Goal: Task Accomplishment & Management: Use online tool/utility

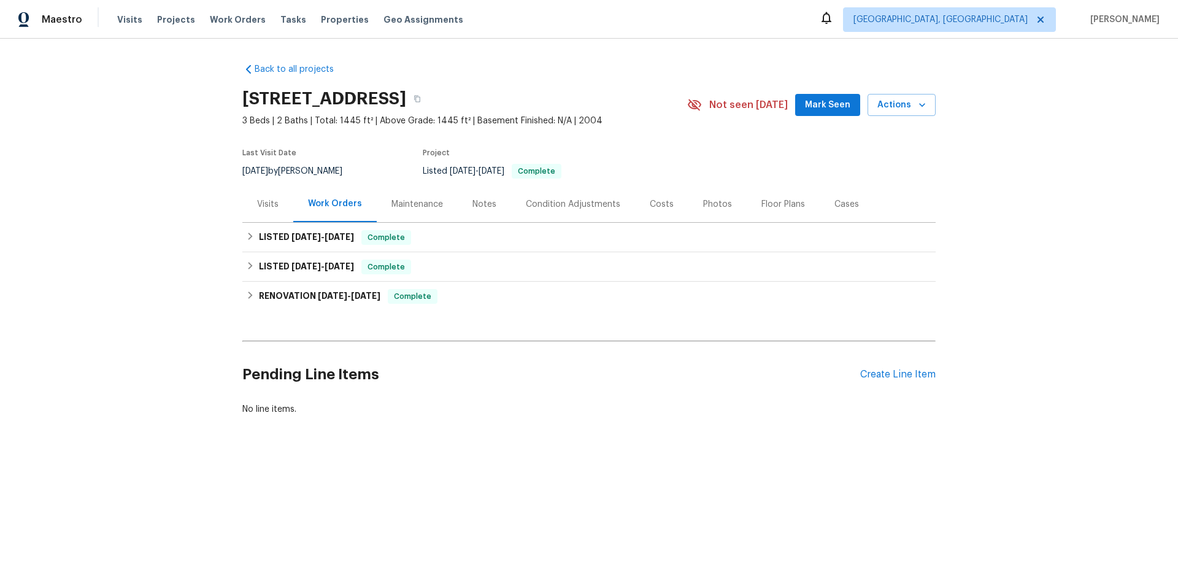
click at [264, 212] on div "Visits" at bounding box center [267, 204] width 51 height 36
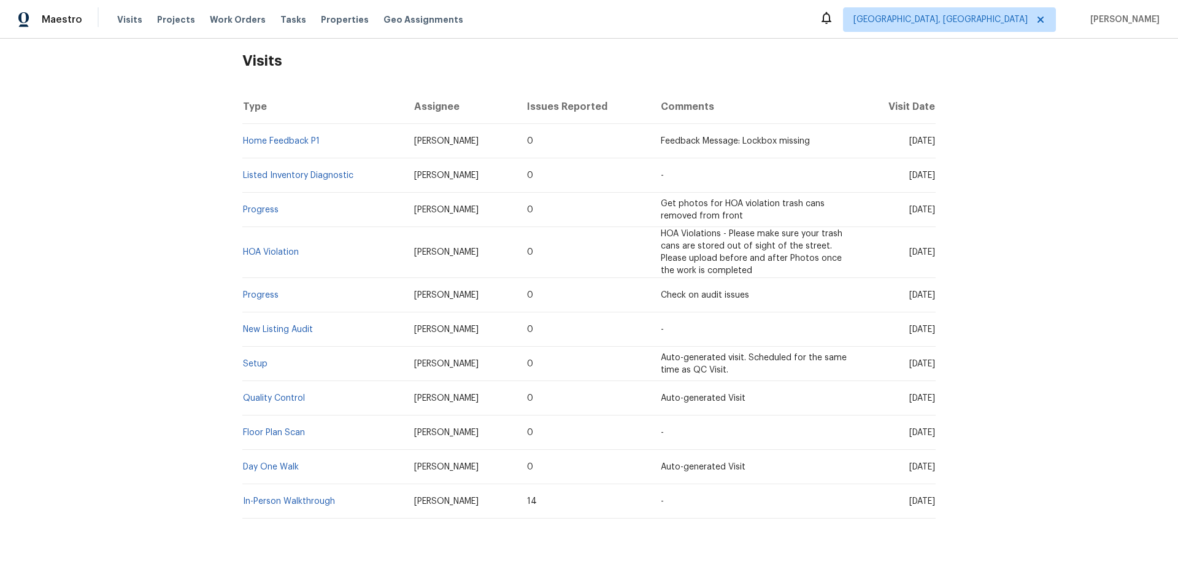
scroll to position [237, 0]
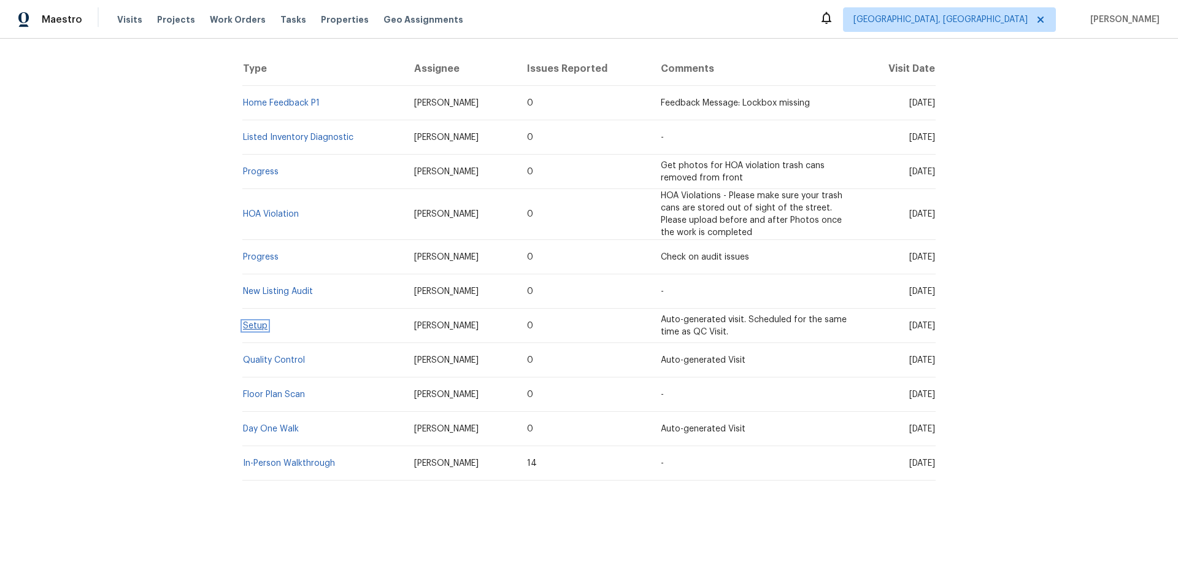
click at [258, 321] on link "Setup" at bounding box center [255, 325] width 25 height 9
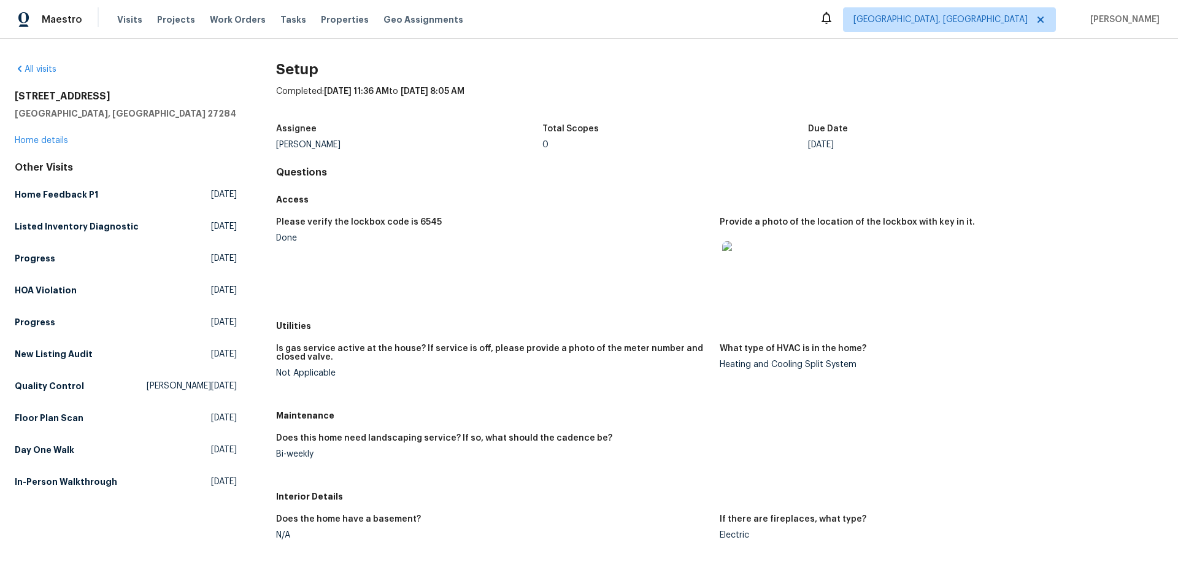
click at [738, 259] on img at bounding box center [741, 260] width 39 height 39
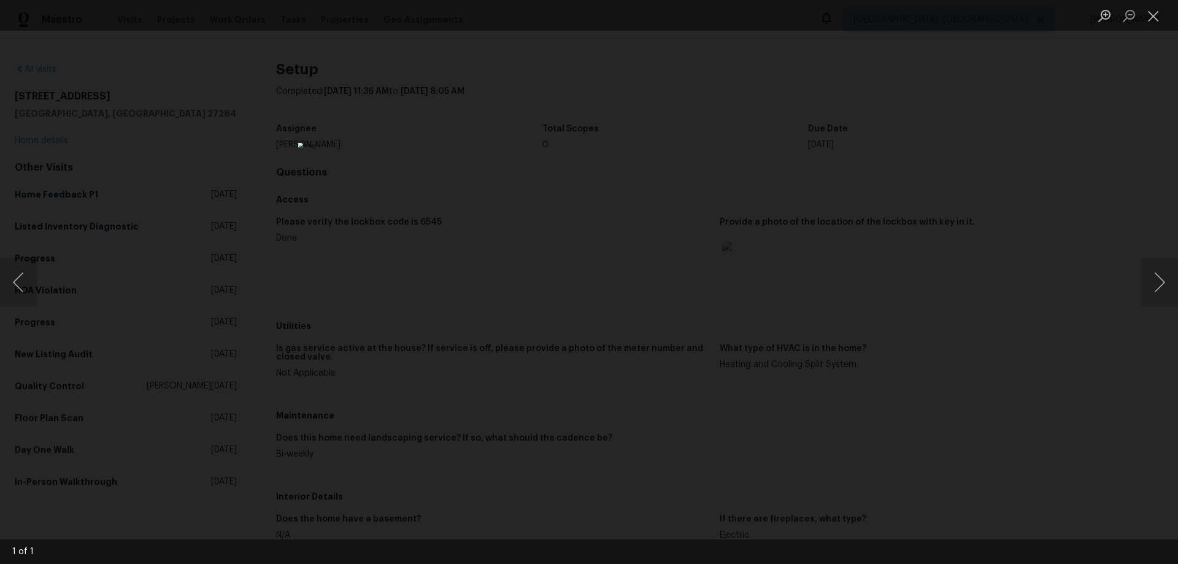
click at [863, 206] on div "Lightbox" at bounding box center [589, 282] width 1178 height 564
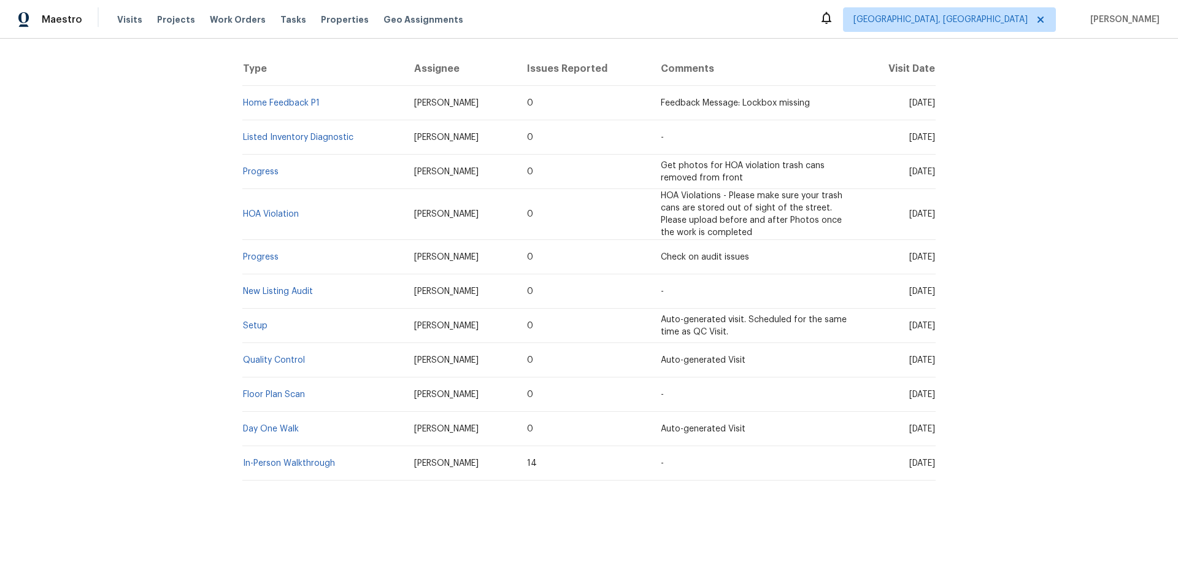
scroll to position [237, 0]
click at [253, 321] on link "Setup" at bounding box center [255, 325] width 25 height 9
